Goal: Task Accomplishment & Management: Manage account settings

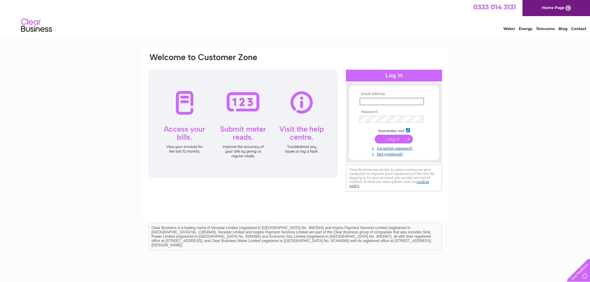
click at [395, 99] on input "text" at bounding box center [392, 101] width 64 height 7
type input "ianjanewatson@yahoo.co.uk"
click at [375, 135] on input "submit" at bounding box center [394, 139] width 38 height 9
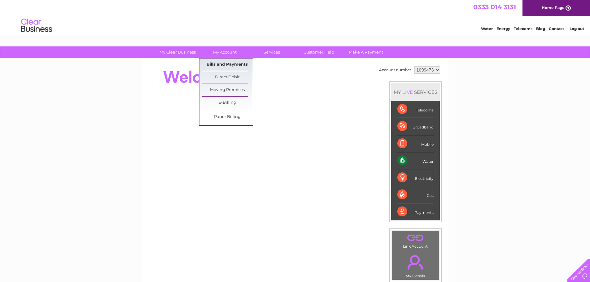
click at [220, 64] on link "Bills and Payments" at bounding box center [227, 65] width 51 height 12
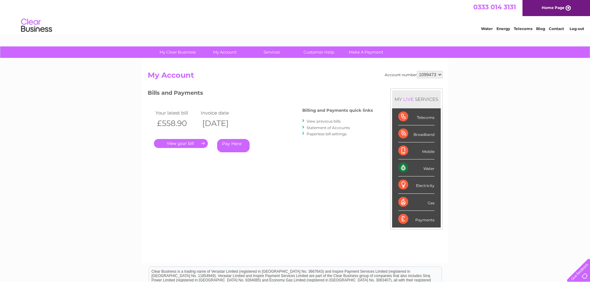
click at [182, 142] on link "." at bounding box center [181, 143] width 54 height 9
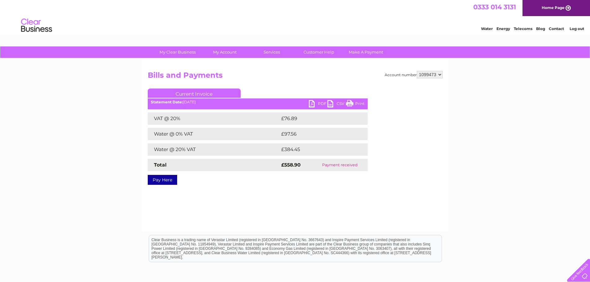
click at [321, 103] on link "PDF" at bounding box center [318, 104] width 19 height 9
